Goal: Find specific page/section: Find specific page/section

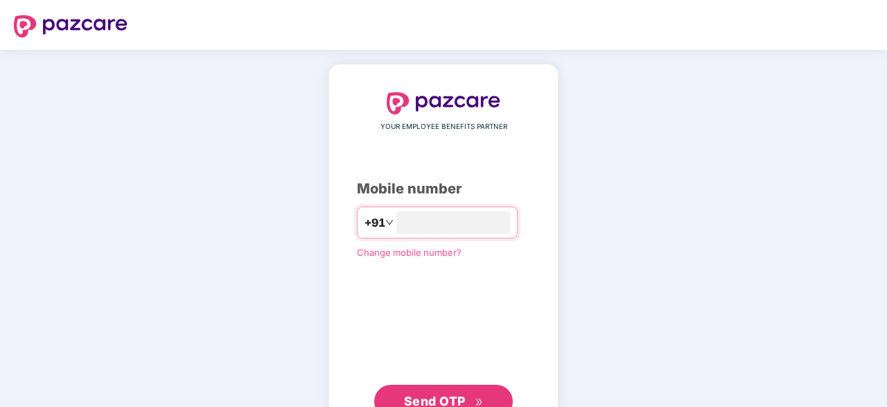
type input "**********"
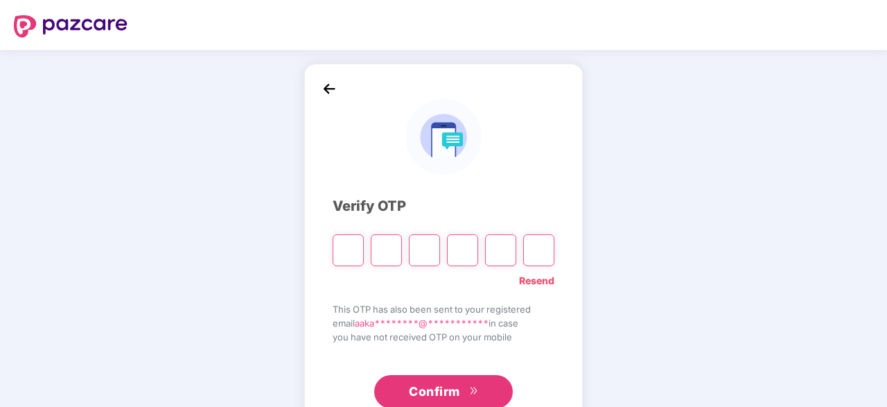
type input "*"
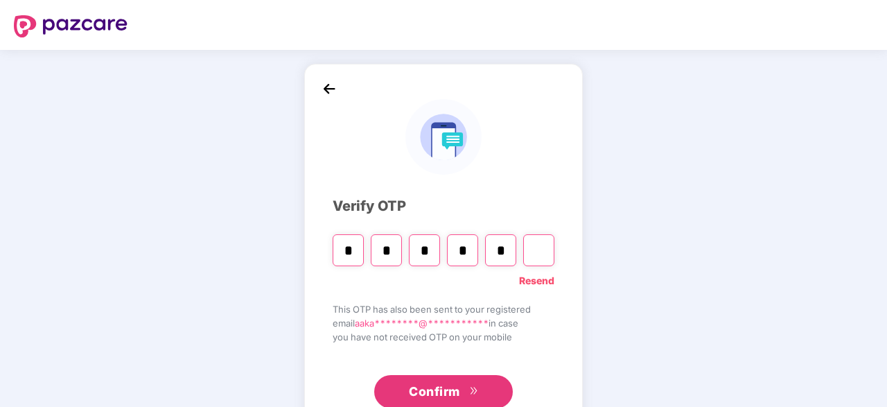
type input "*"
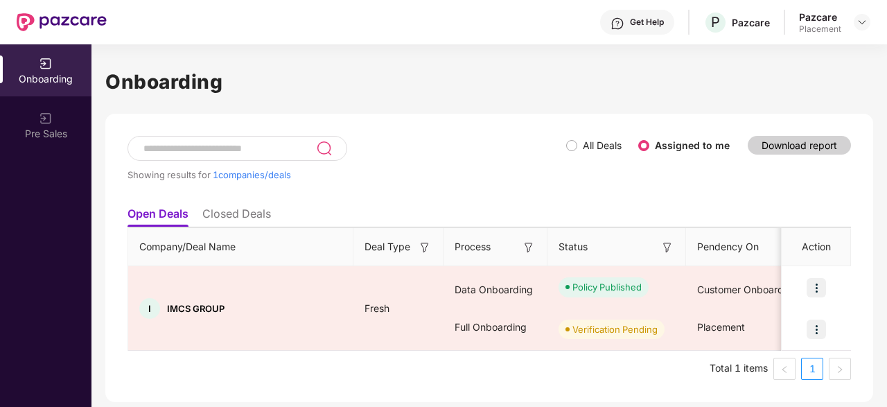
click at [451, 150] on div "Showing results for 1 companies/deals" at bounding box center [347, 168] width 439 height 64
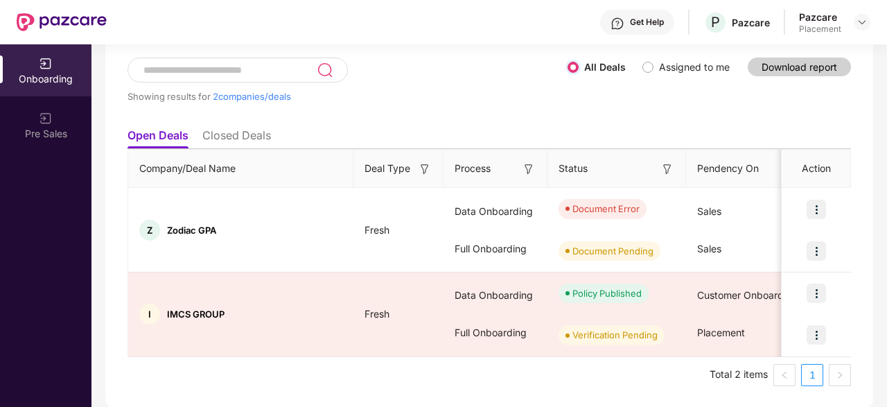
drag, startPoint x: 299, startPoint y: 351, endPoint x: 0, endPoint y: 358, distance: 299.5
click at [0, 358] on div "Onboarding Pre Sales Onboarding Showing results for 2 companies/deals All Deals…" at bounding box center [443, 225] width 887 height 363
click at [252, 135] on li "Closed Deals" at bounding box center [236, 138] width 69 height 20
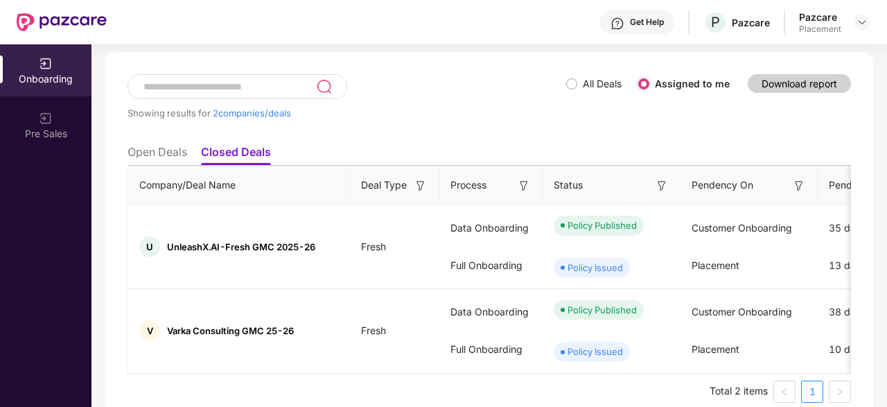
scroll to position [78, 0]
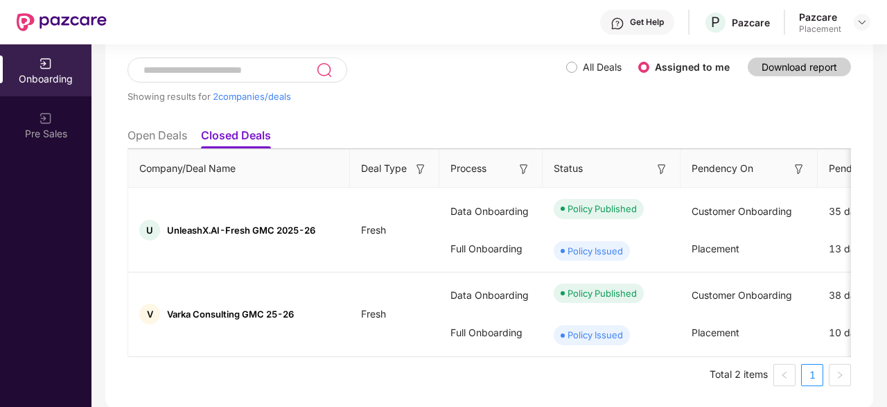
click at [168, 135] on li "Open Deals" at bounding box center [158, 138] width 60 height 20
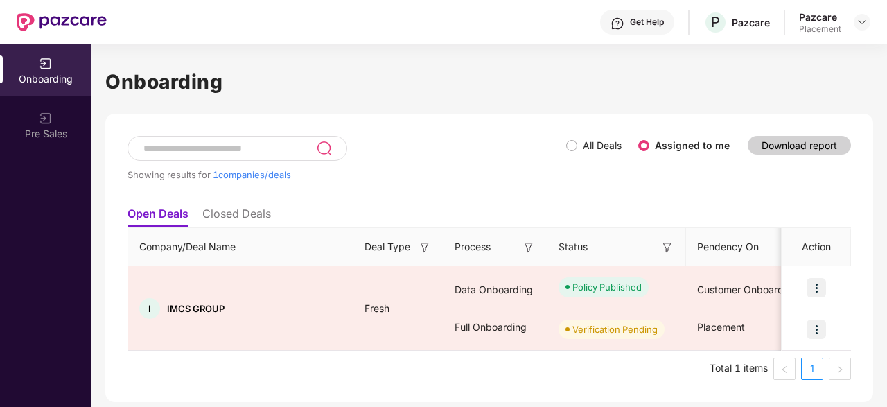
click at [259, 211] on li "Closed Deals" at bounding box center [236, 217] width 69 height 20
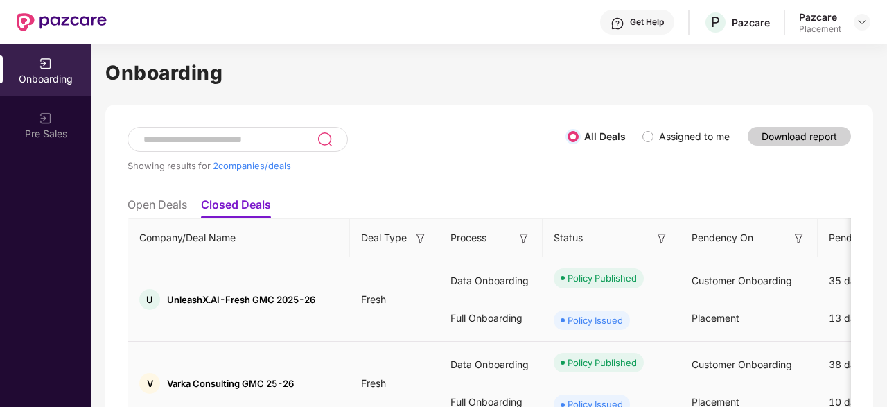
scroll to position [78, 0]
